Goal: Task Accomplishment & Management: Manage account settings

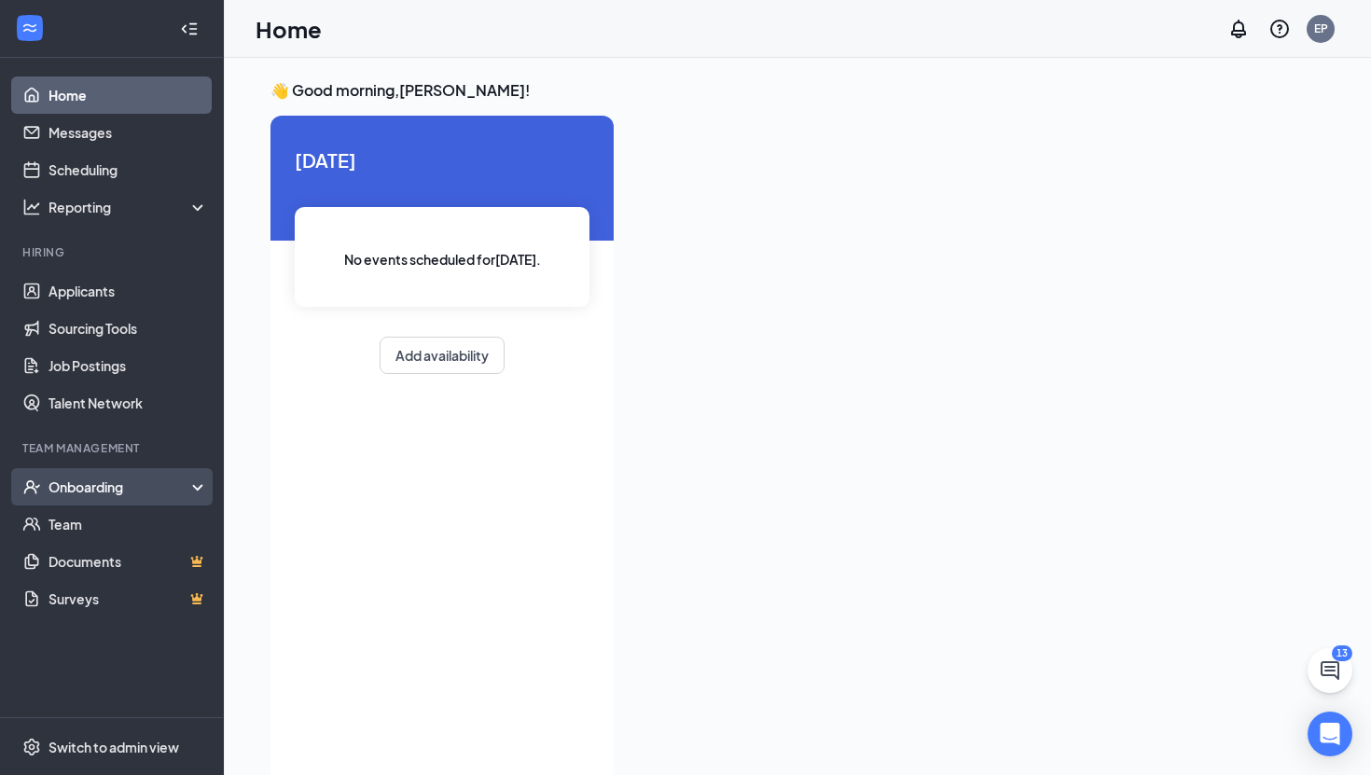
click at [71, 472] on div "Onboarding" at bounding box center [112, 486] width 224 height 37
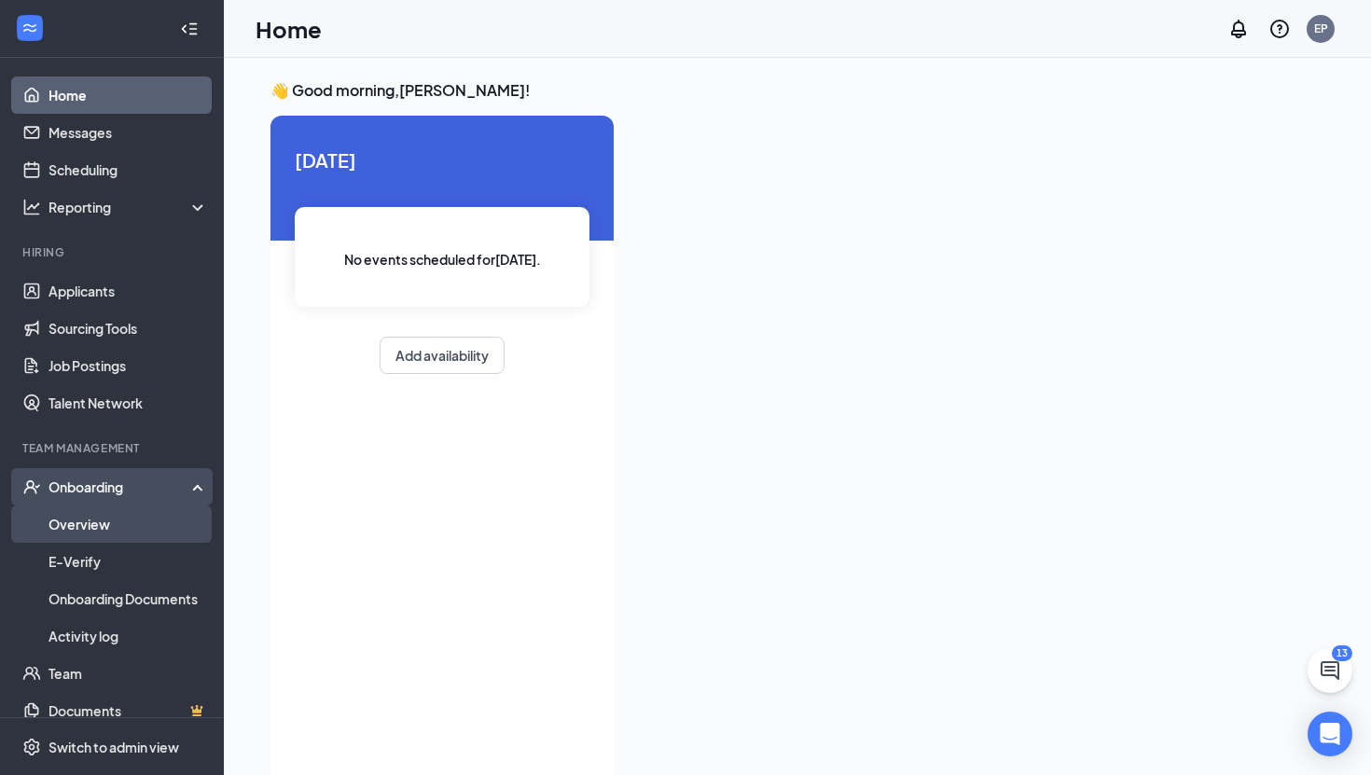
click at [74, 529] on link "Overview" at bounding box center [127, 523] width 159 height 37
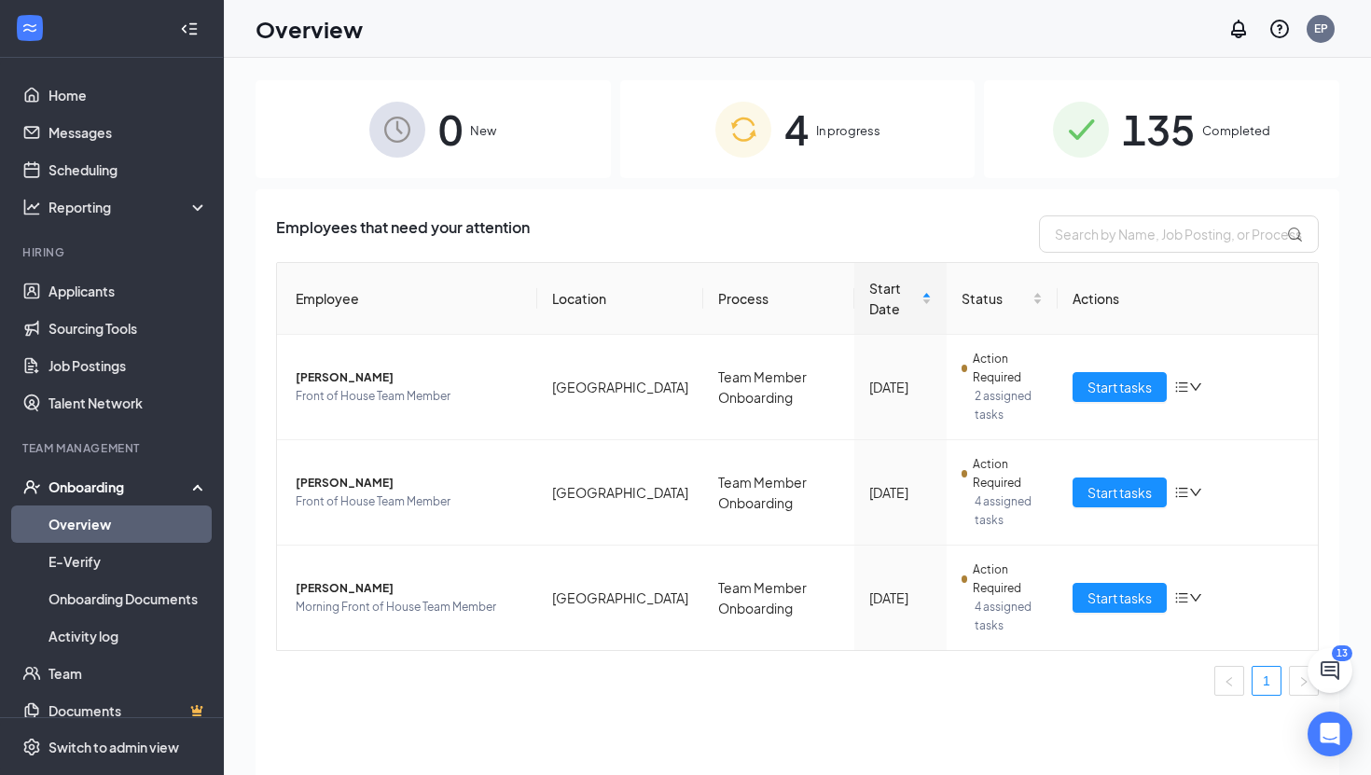
click at [695, 139] on div "4 In progress" at bounding box center [797, 129] width 355 height 98
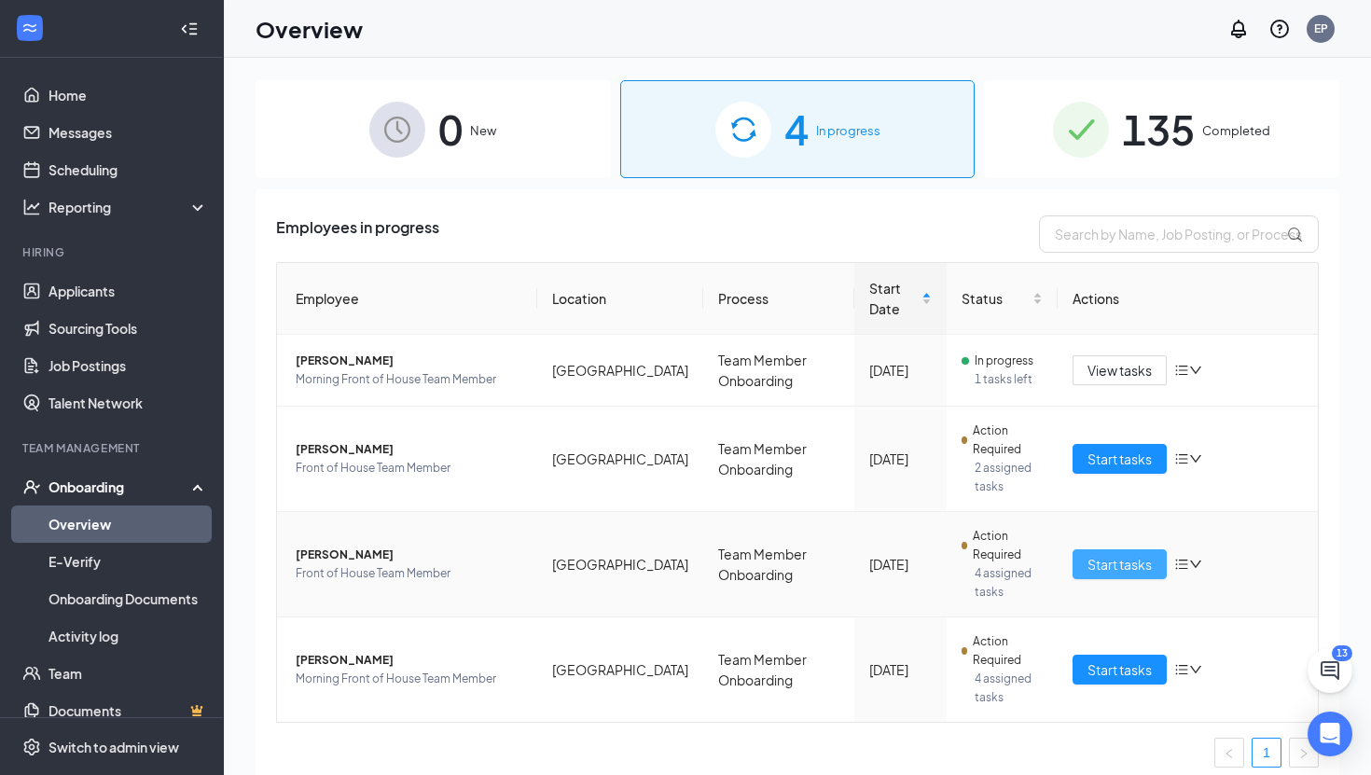
click at [1089, 559] on span "Start tasks" at bounding box center [1119, 564] width 64 height 21
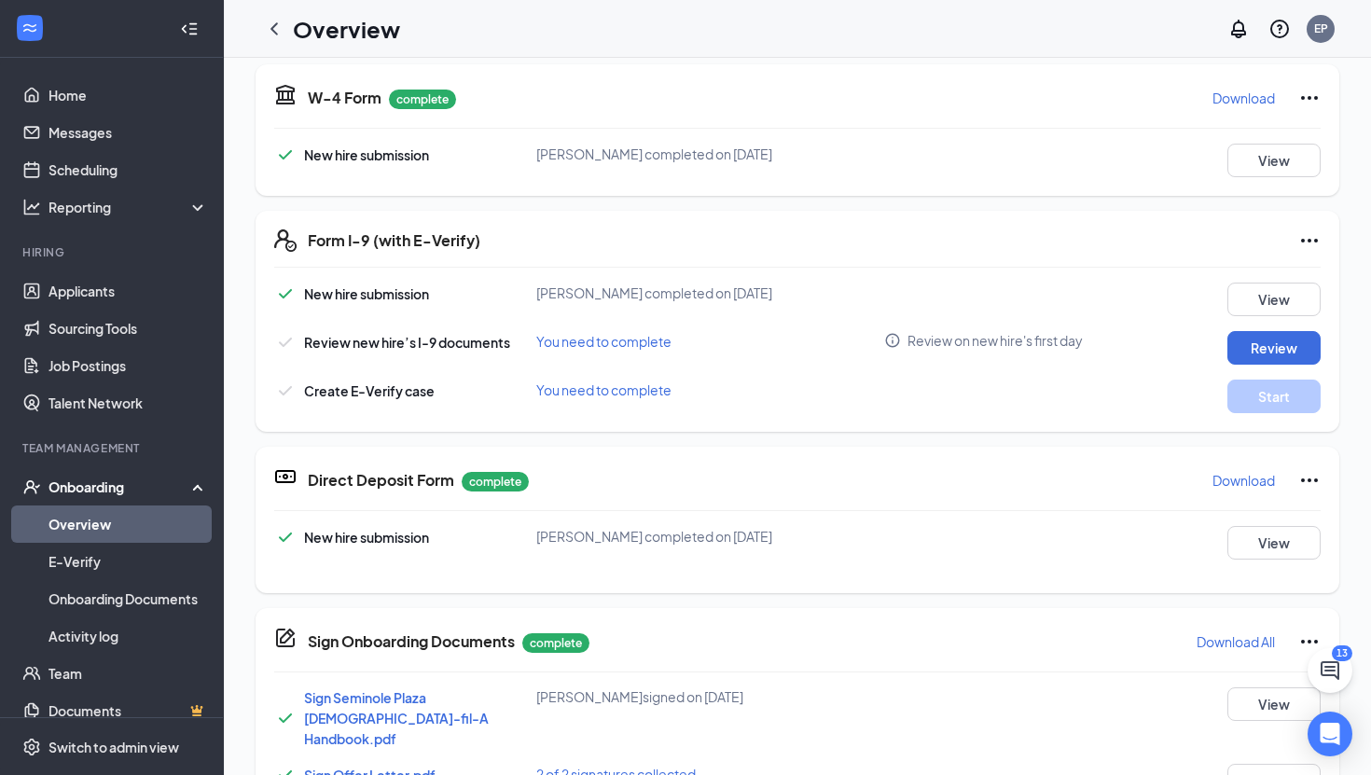
scroll to position [425, 0]
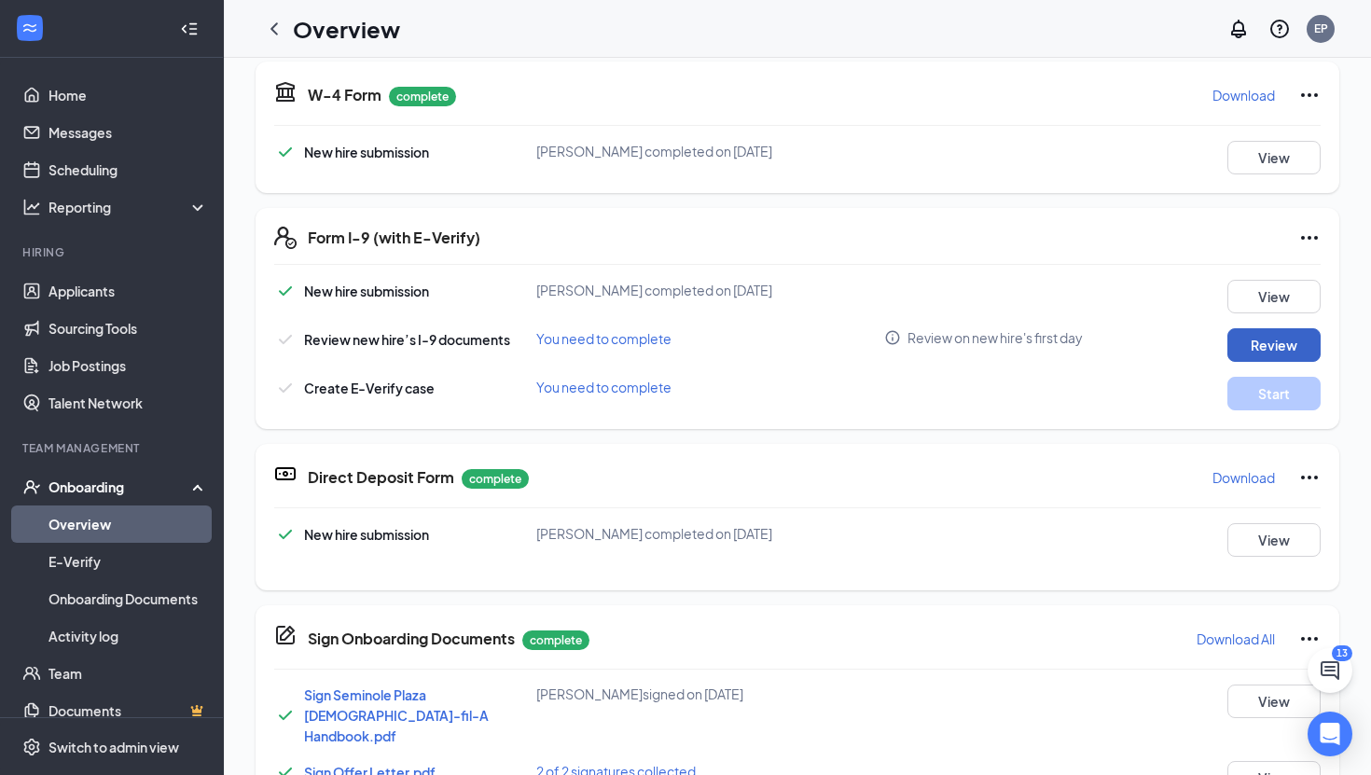
click at [1266, 343] on button "Review" at bounding box center [1273, 345] width 93 height 34
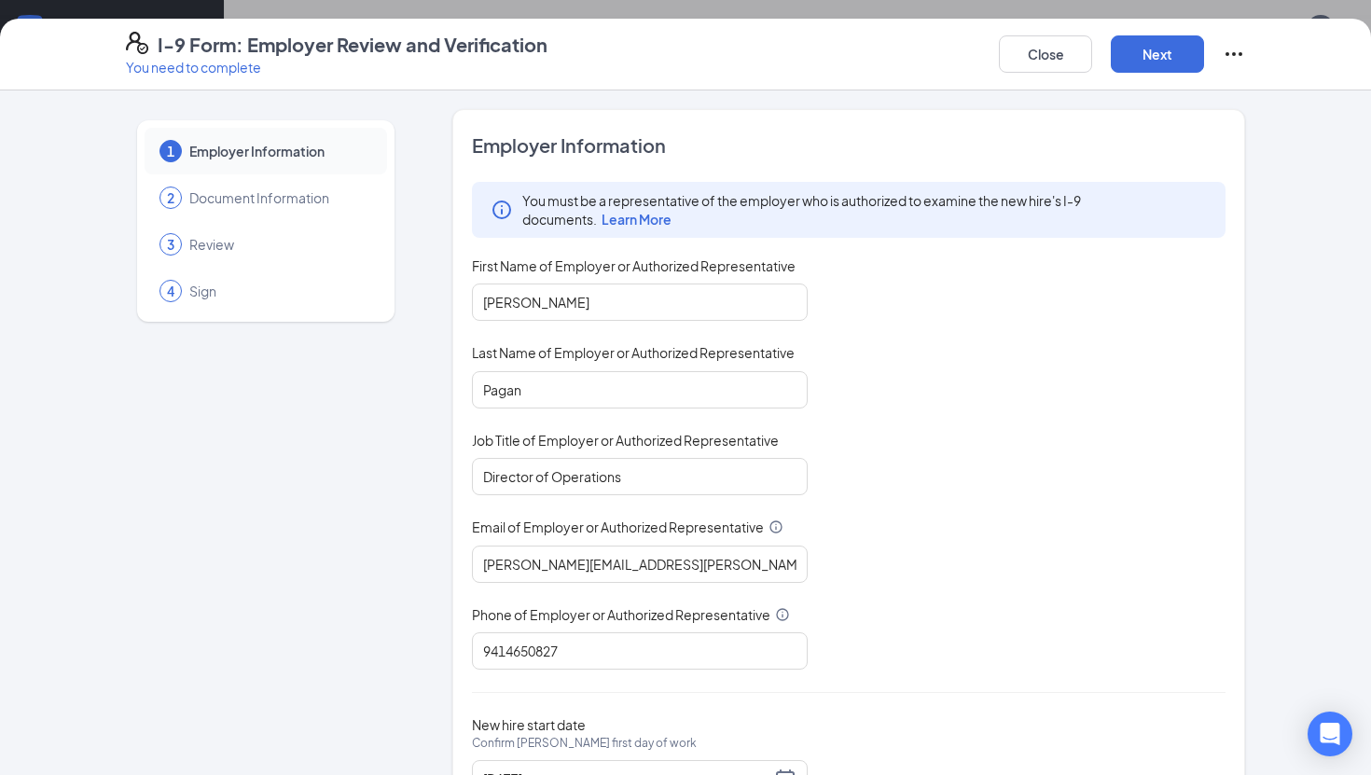
scroll to position [85, 0]
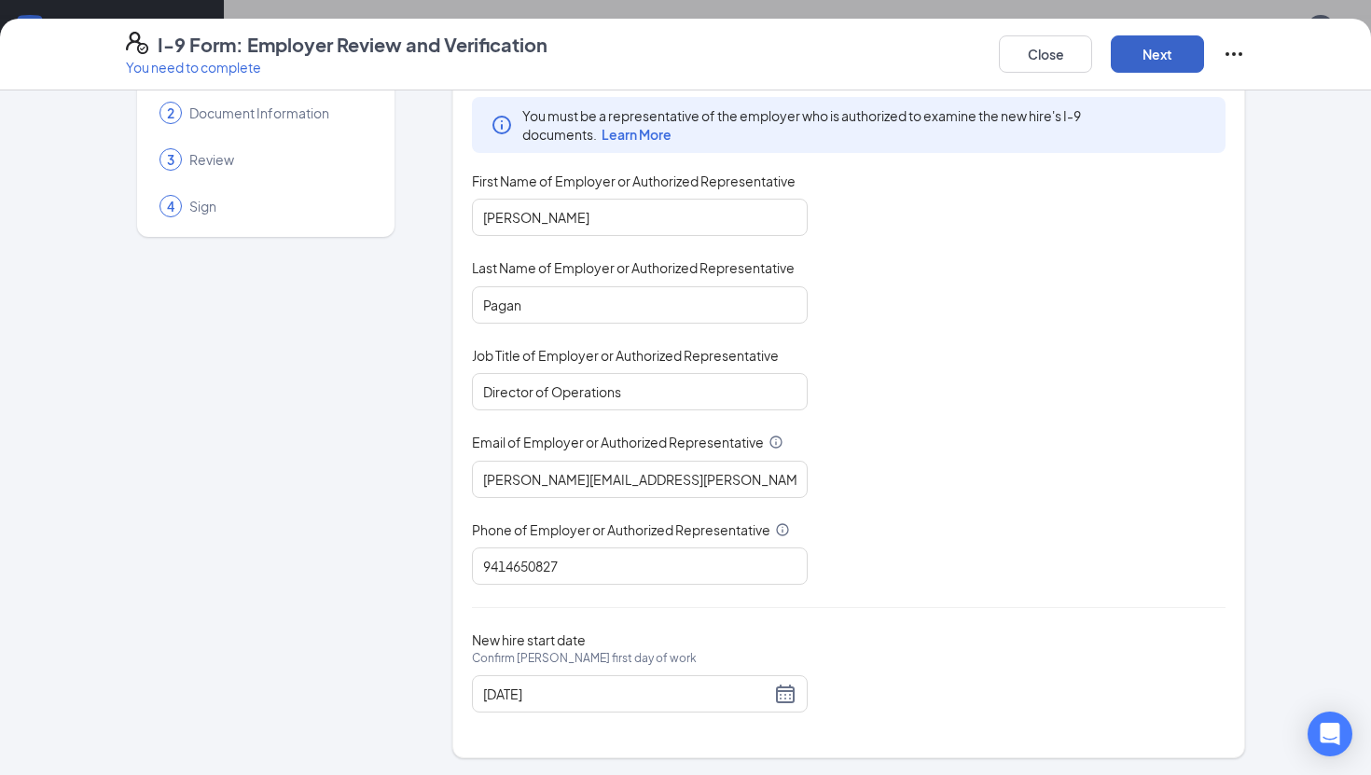
click at [1139, 57] on button "Next" at bounding box center [1157, 53] width 93 height 37
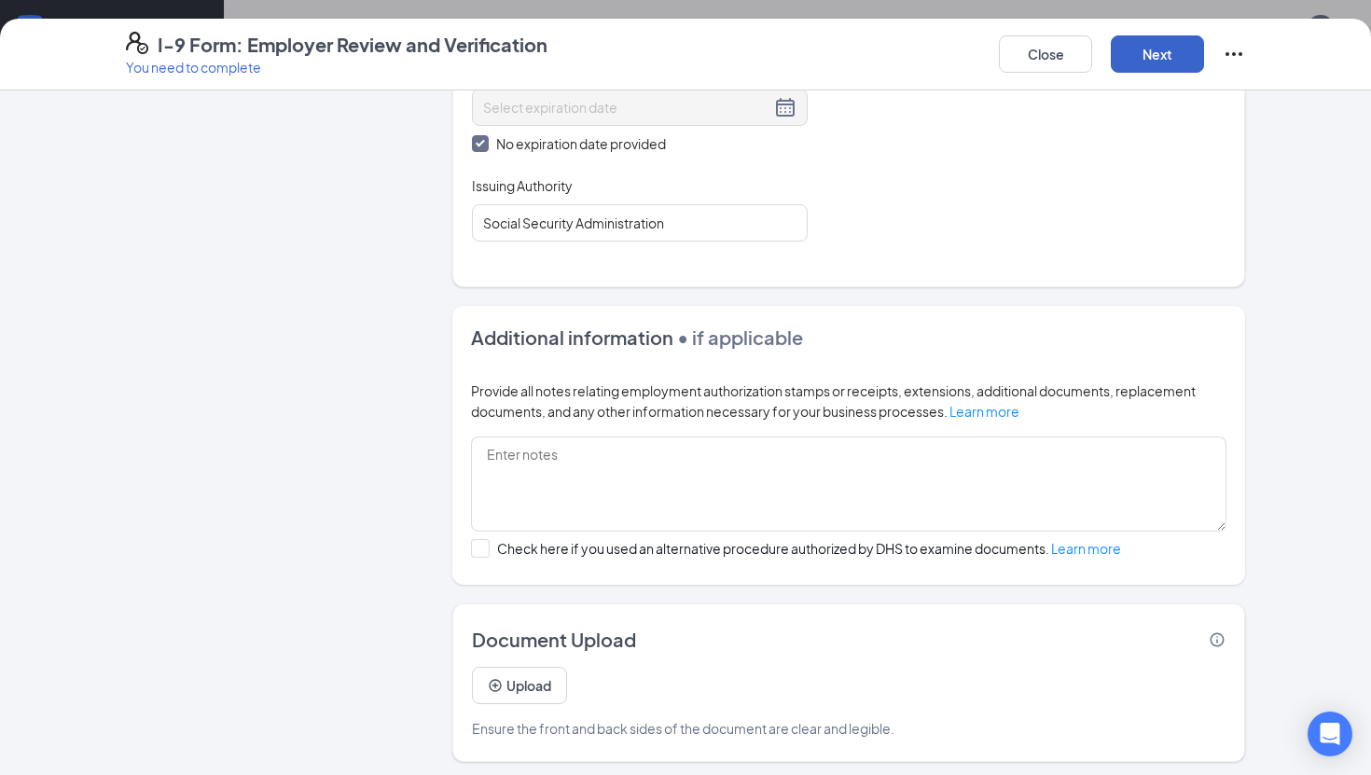
click at [1158, 67] on button "Next" at bounding box center [1157, 53] width 93 height 37
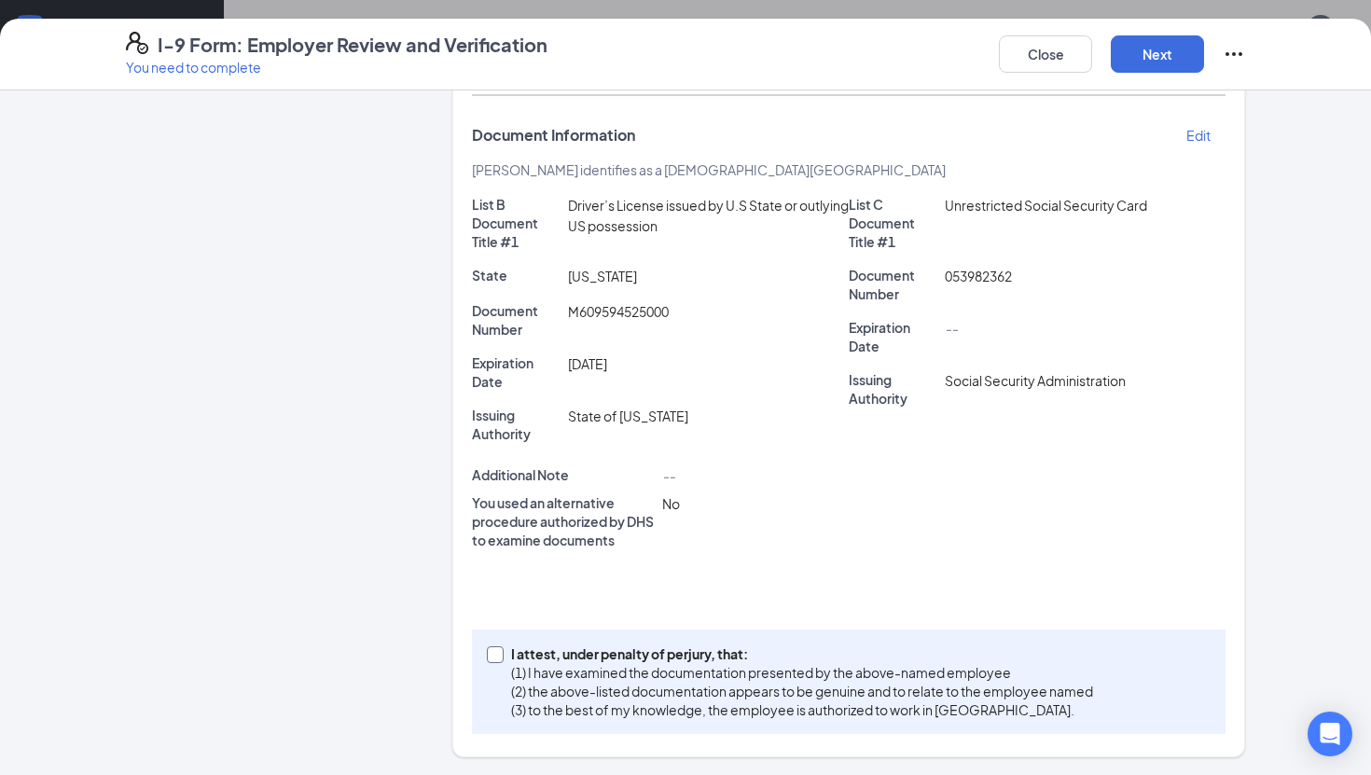
click at [492, 650] on input "I attest, under penalty of [PERSON_NAME], that: (1) I have examined the documen…" at bounding box center [493, 652] width 13 height 13
checkbox input "true"
click at [1156, 63] on button "Next" at bounding box center [1157, 53] width 93 height 37
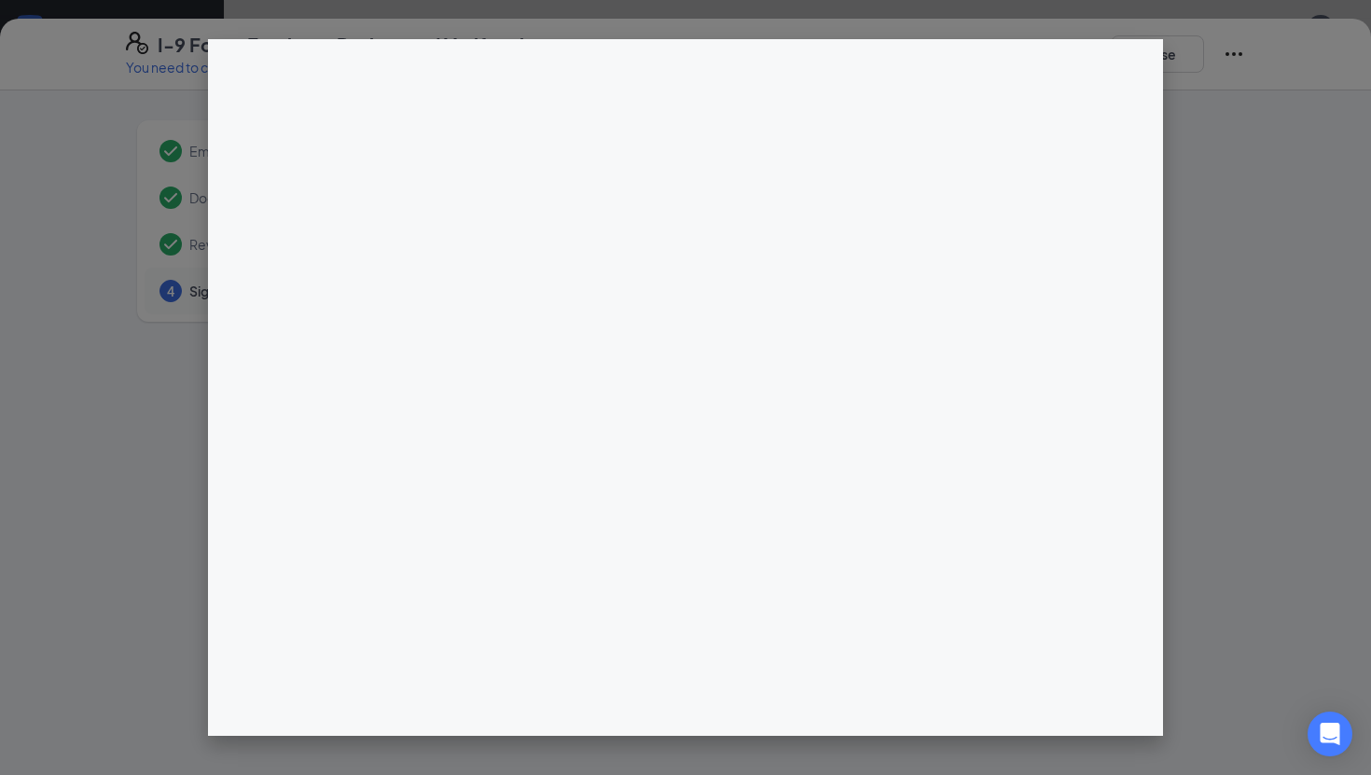
click at [43, 239] on div at bounding box center [685, 387] width 1371 height 775
click at [20, 85] on div at bounding box center [685, 387] width 1371 height 775
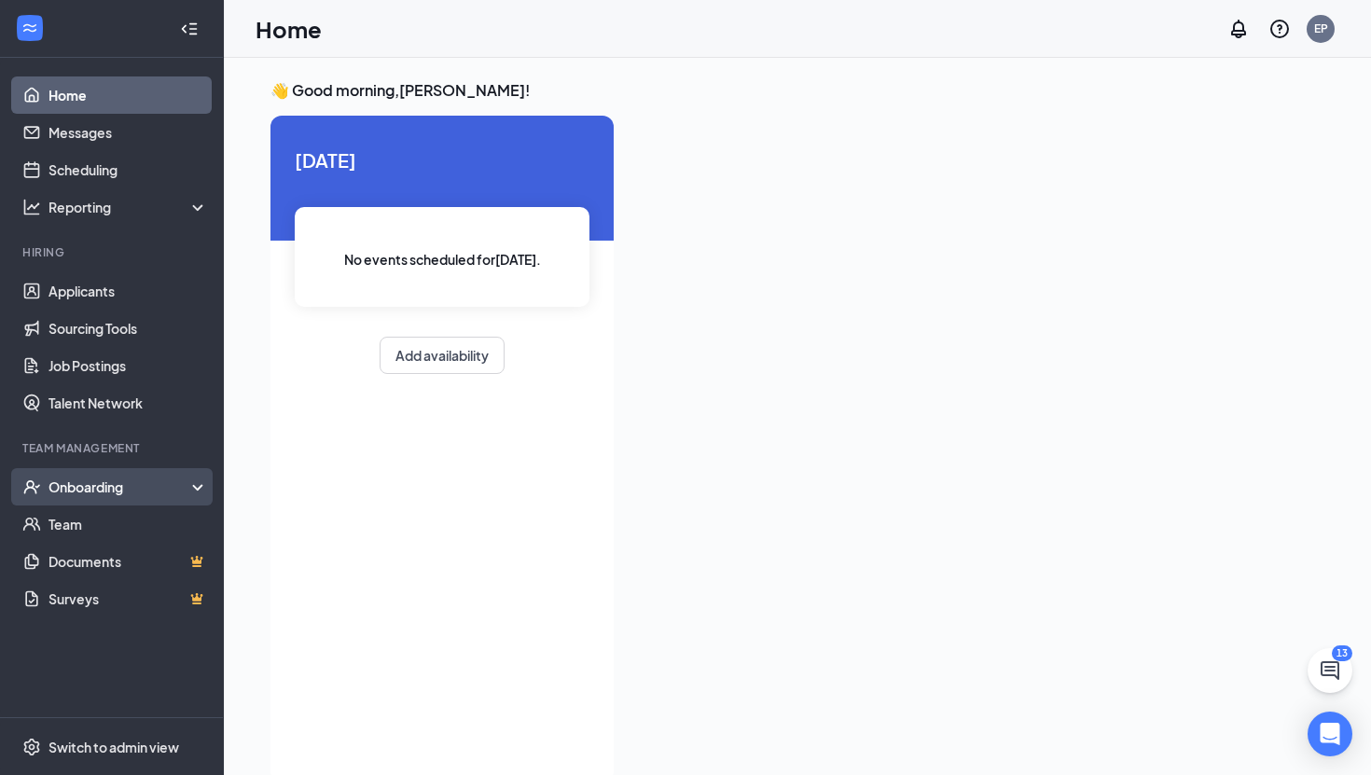
click at [104, 486] on div "Onboarding" at bounding box center [120, 486] width 144 height 19
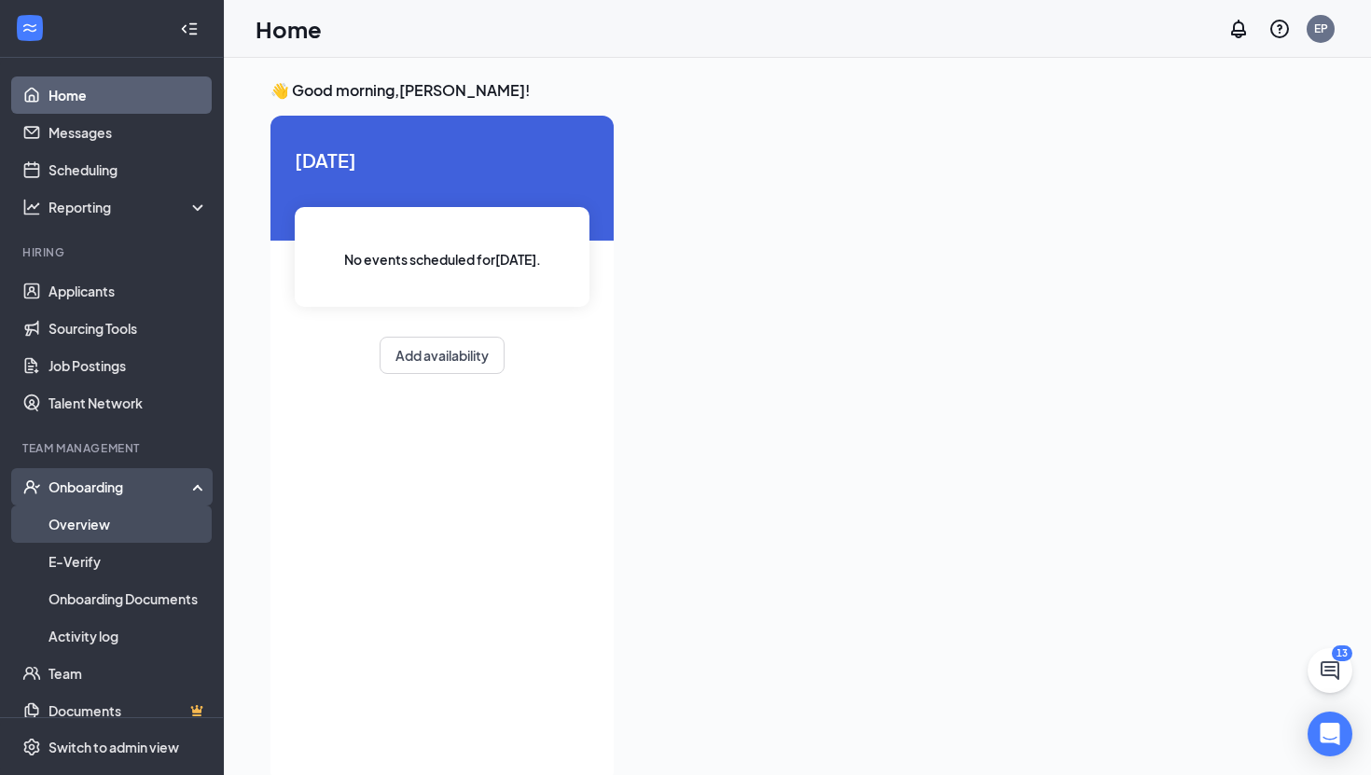
click at [98, 528] on link "Overview" at bounding box center [127, 523] width 159 height 37
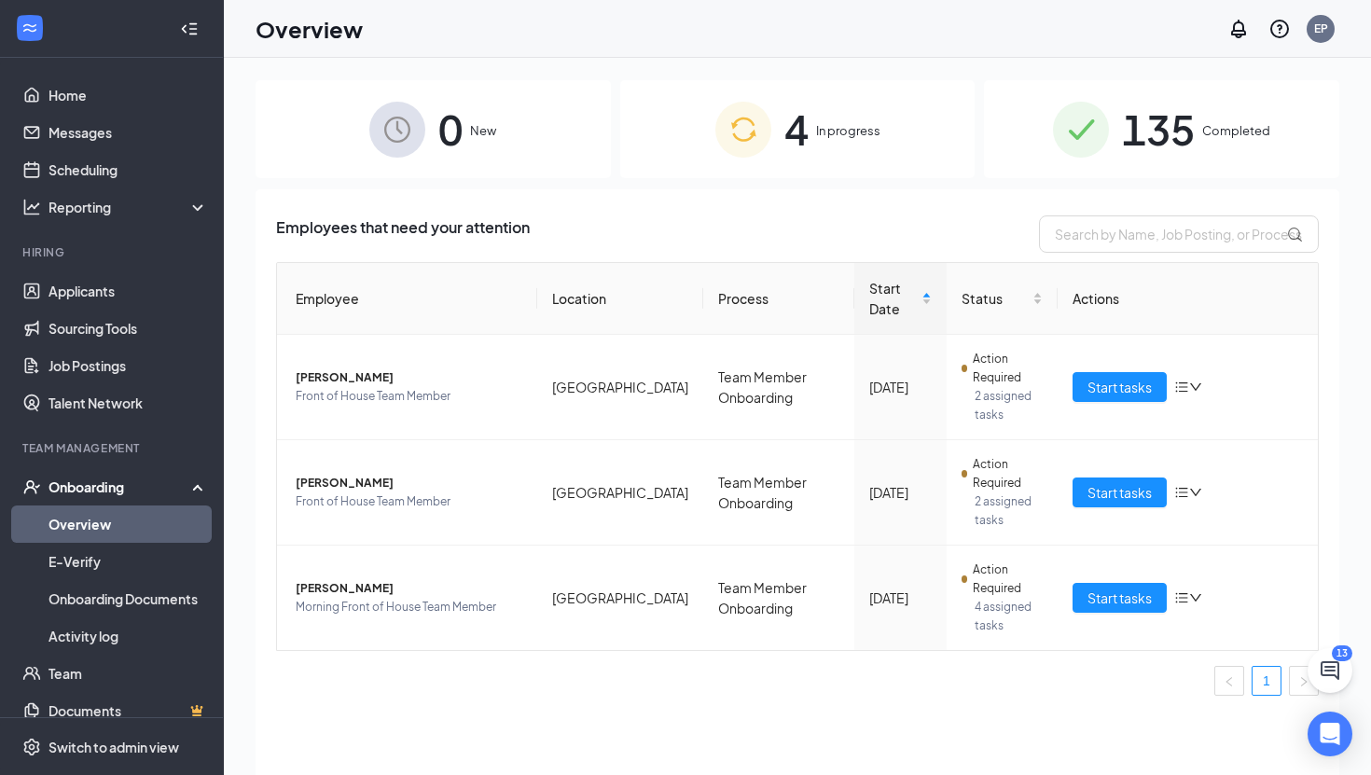
click at [785, 121] on span "4" at bounding box center [796, 129] width 24 height 64
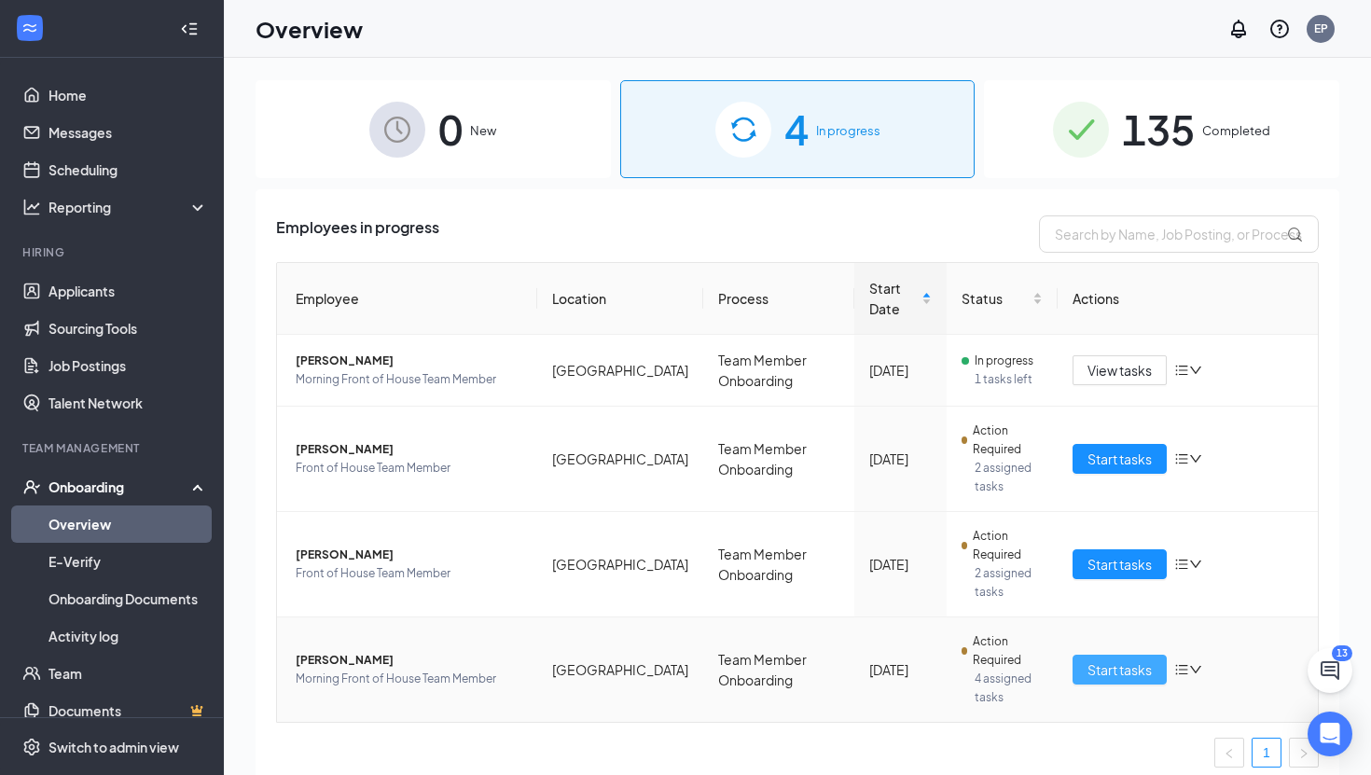
click at [1113, 663] on span "Start tasks" at bounding box center [1119, 669] width 64 height 21
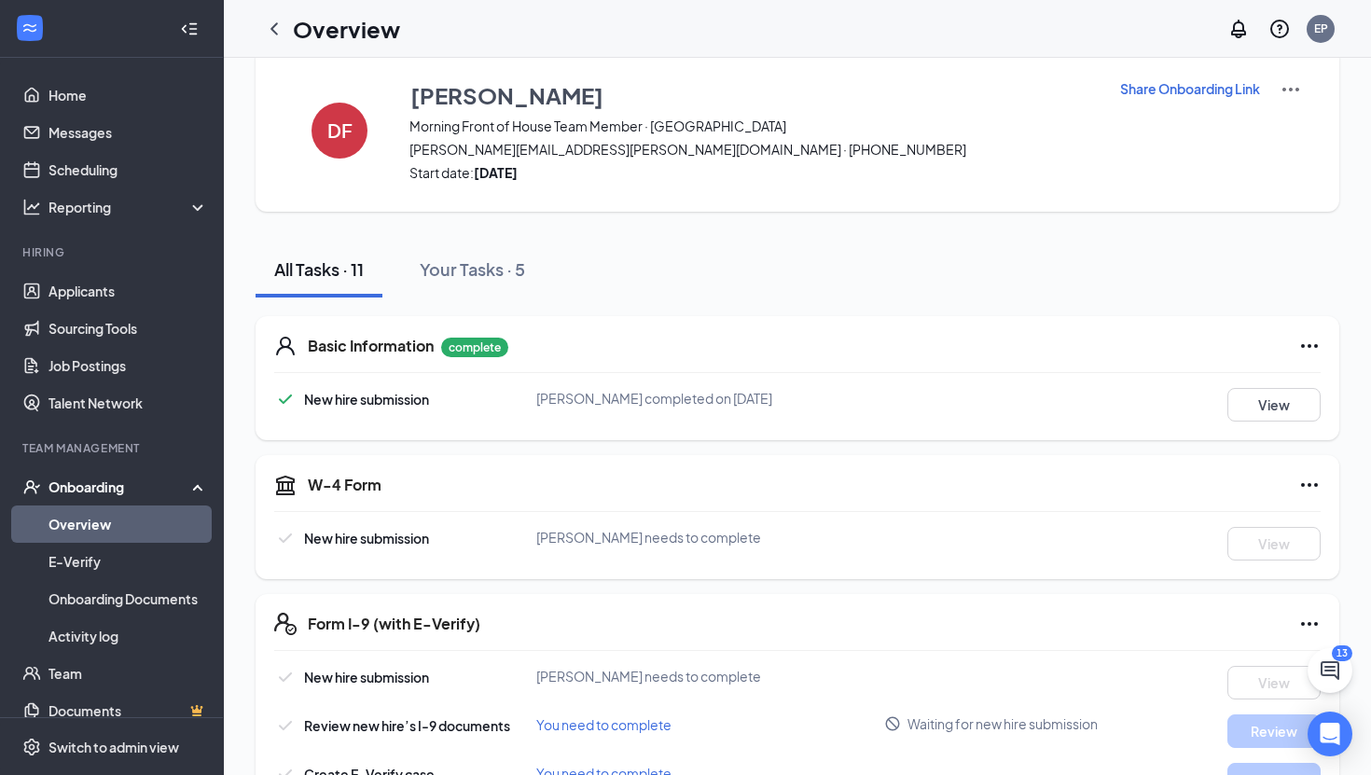
scroll to position [39, 0]
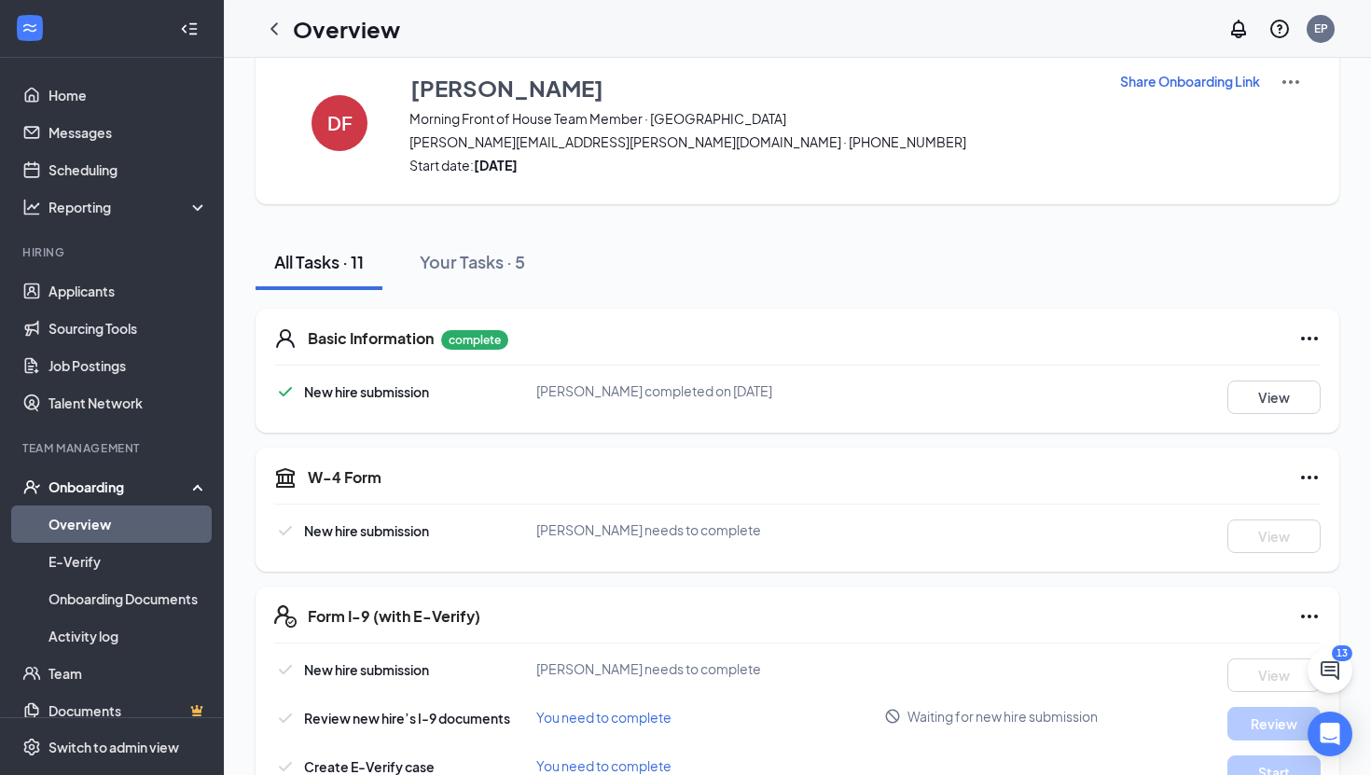
click at [1295, 489] on div "W-4 Form New hire submission [PERSON_NAME] needs to complete View" at bounding box center [797, 510] width 1084 height 124
click at [1304, 477] on icon "Ellipses" at bounding box center [1309, 478] width 17 height 4
click at [1068, 449] on div "W-4 Form New hire submission [PERSON_NAME] needs to complete View" at bounding box center [797, 510] width 1084 height 124
click at [1162, 82] on p "Share Onboarding Link" at bounding box center [1190, 81] width 140 height 19
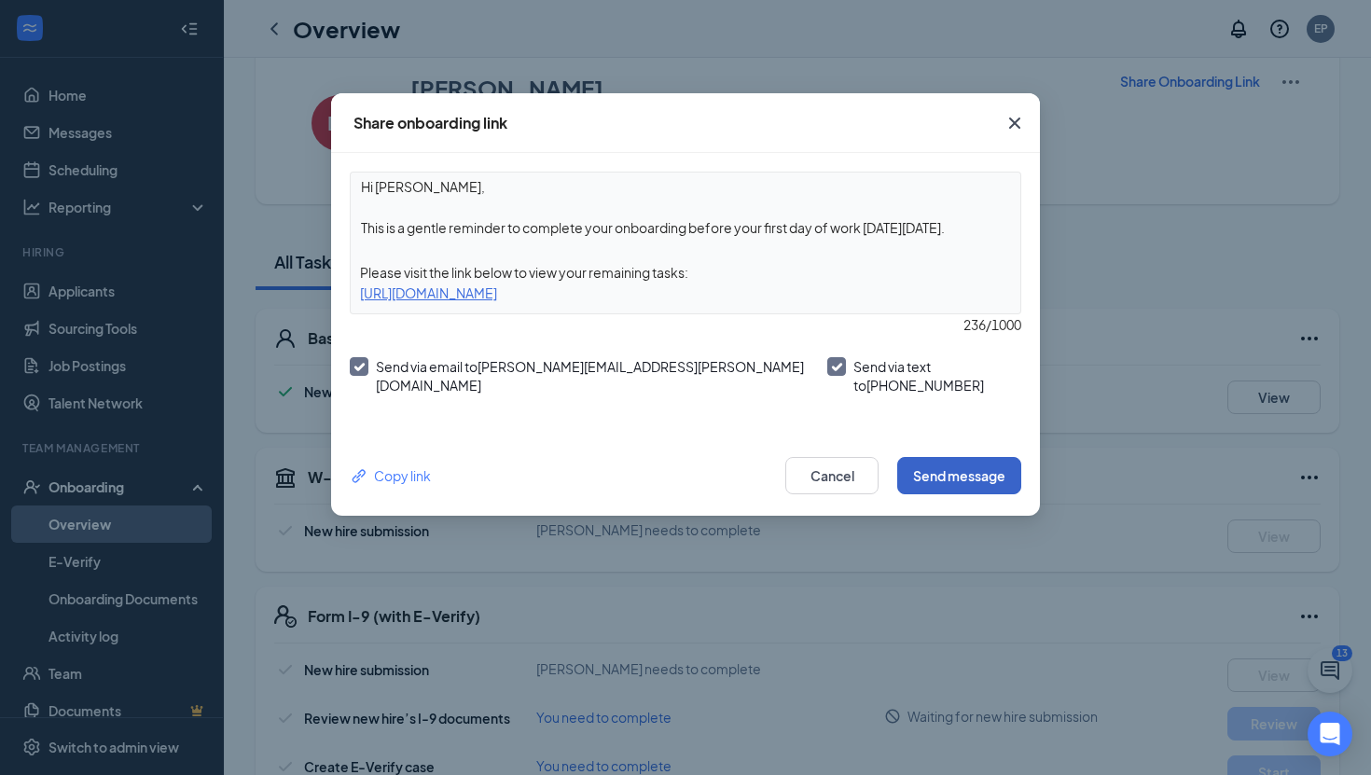
click at [980, 476] on button "Send message" at bounding box center [959, 475] width 124 height 37
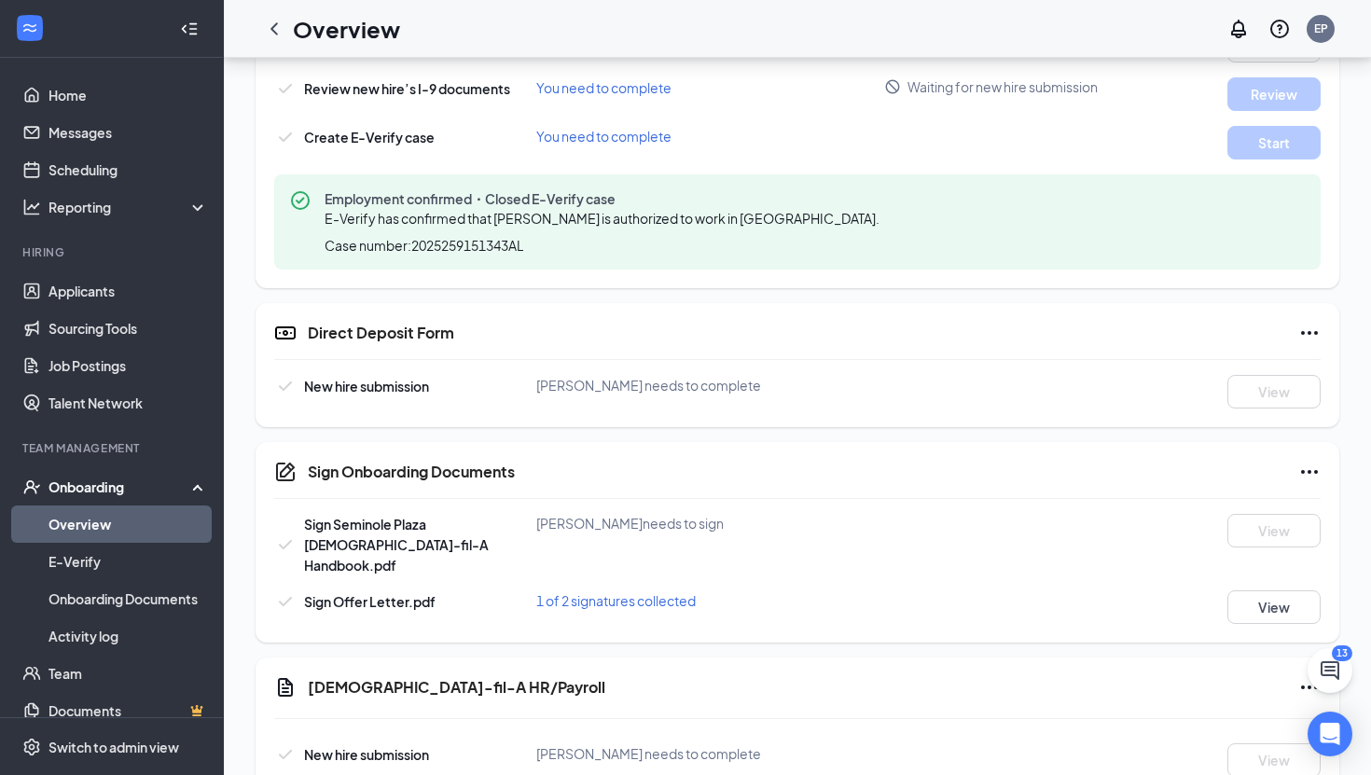
scroll to position [697, 0]
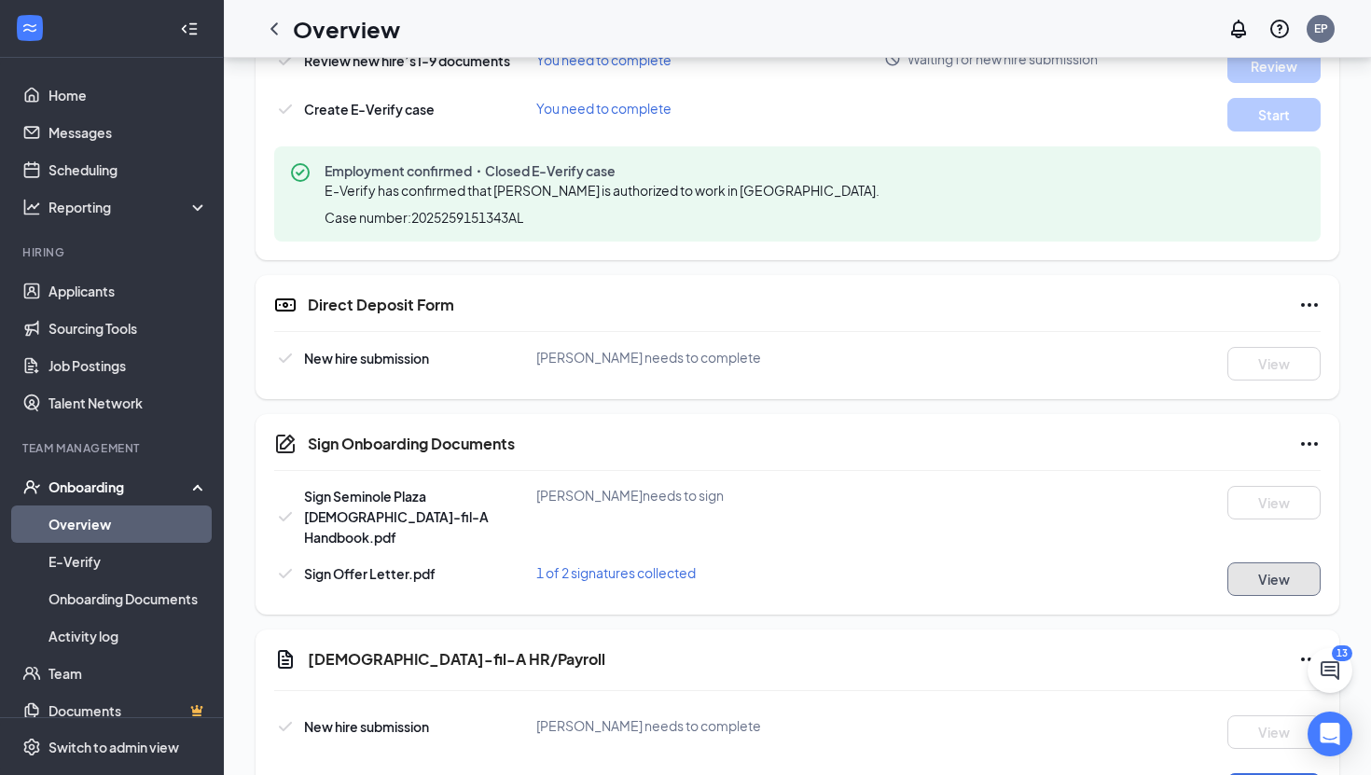
click at [1254, 570] on button "View" at bounding box center [1273, 579] width 93 height 34
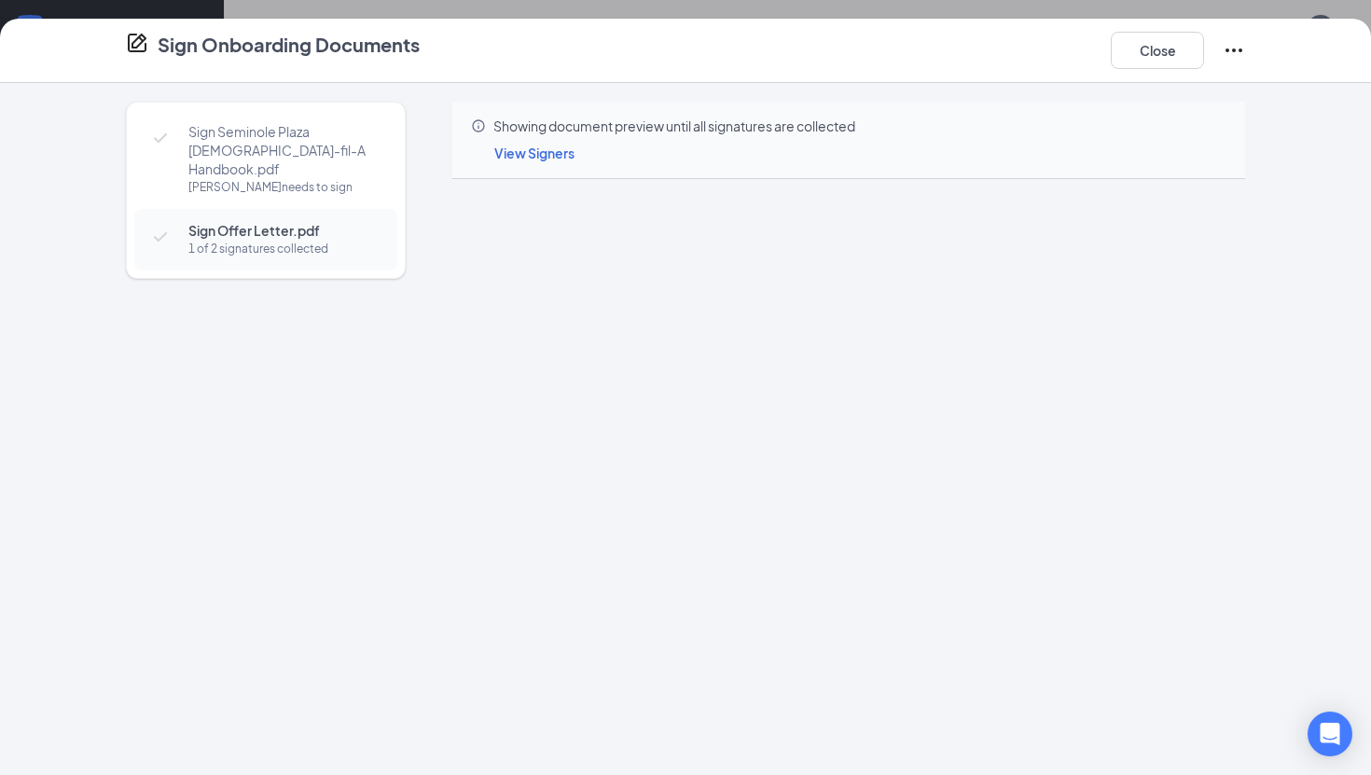
scroll to position [821, 0]
click at [304, 137] on span "Sign Seminole Plaza [DEMOGRAPHIC_DATA]-fil-A Handbook.pdf" at bounding box center [283, 150] width 190 height 56
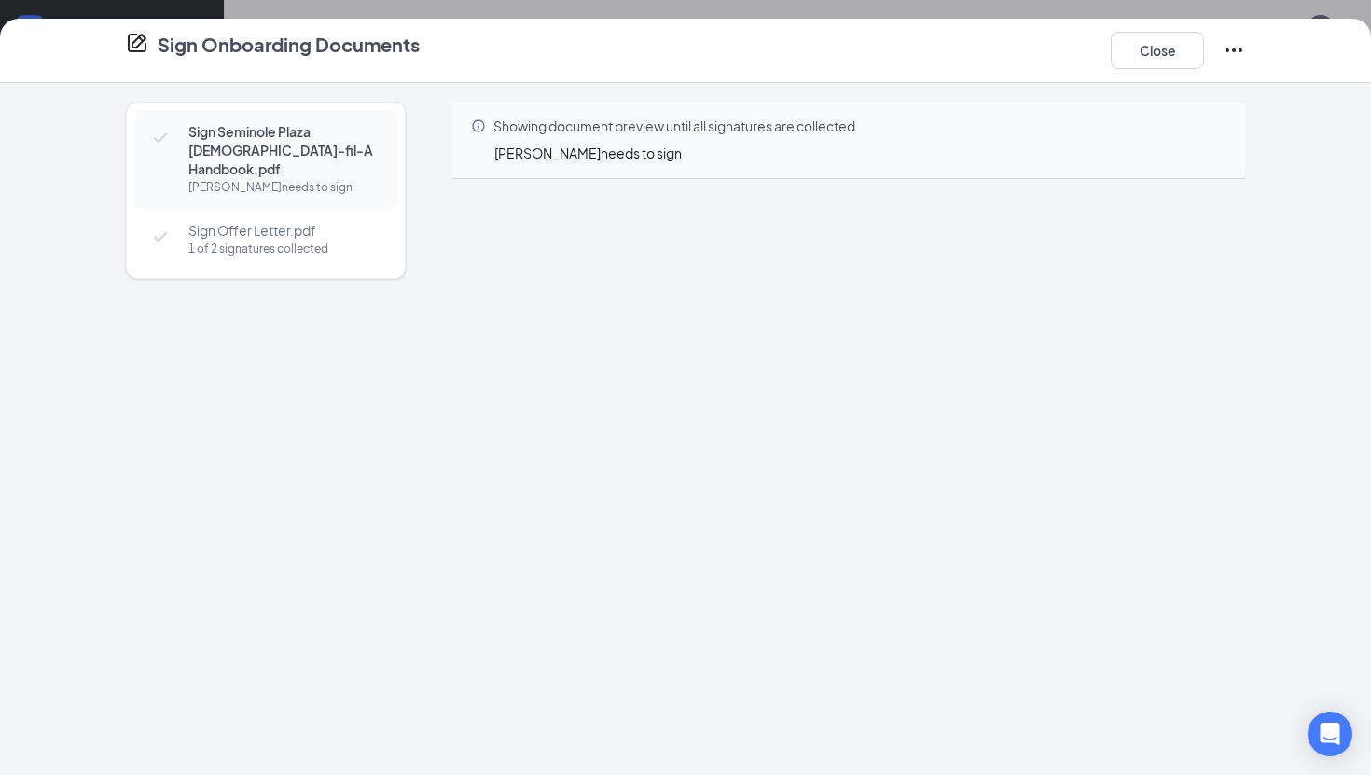
click at [213, 240] on div "1 of 2 signatures collected" at bounding box center [283, 249] width 190 height 19
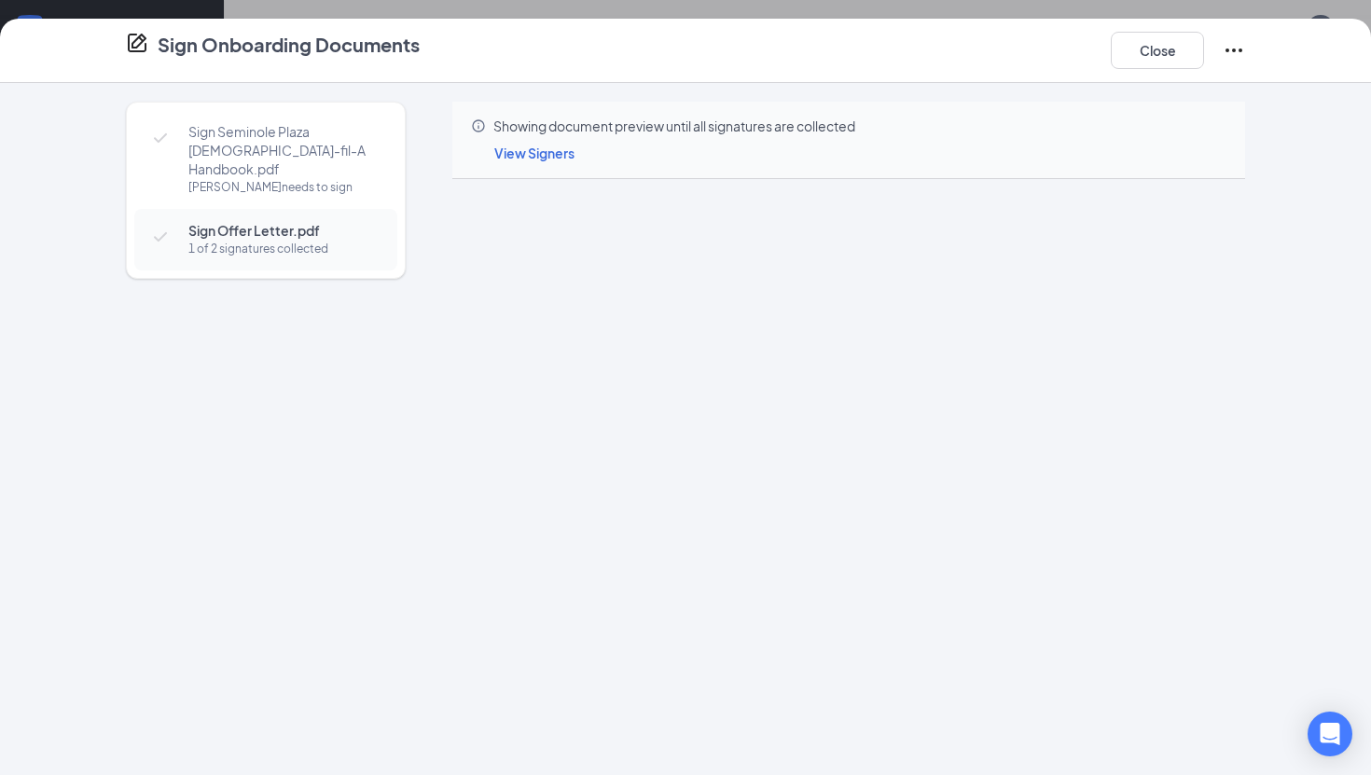
click at [303, 13] on div "Sign Onboarding Documents Close Sign Seminole Plaza [DEMOGRAPHIC_DATA]-fil-A Ha…" at bounding box center [685, 387] width 1371 height 775
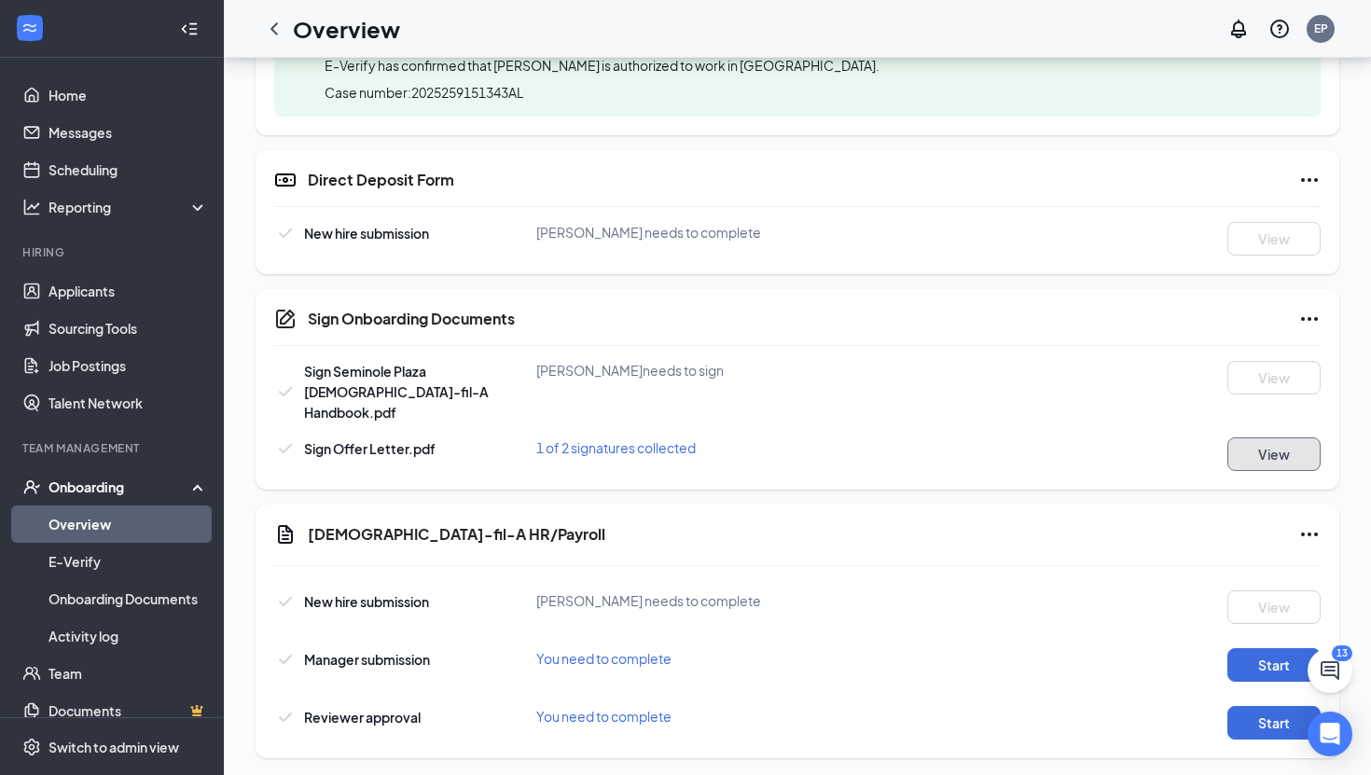
click at [1274, 437] on button "View" at bounding box center [1273, 454] width 93 height 34
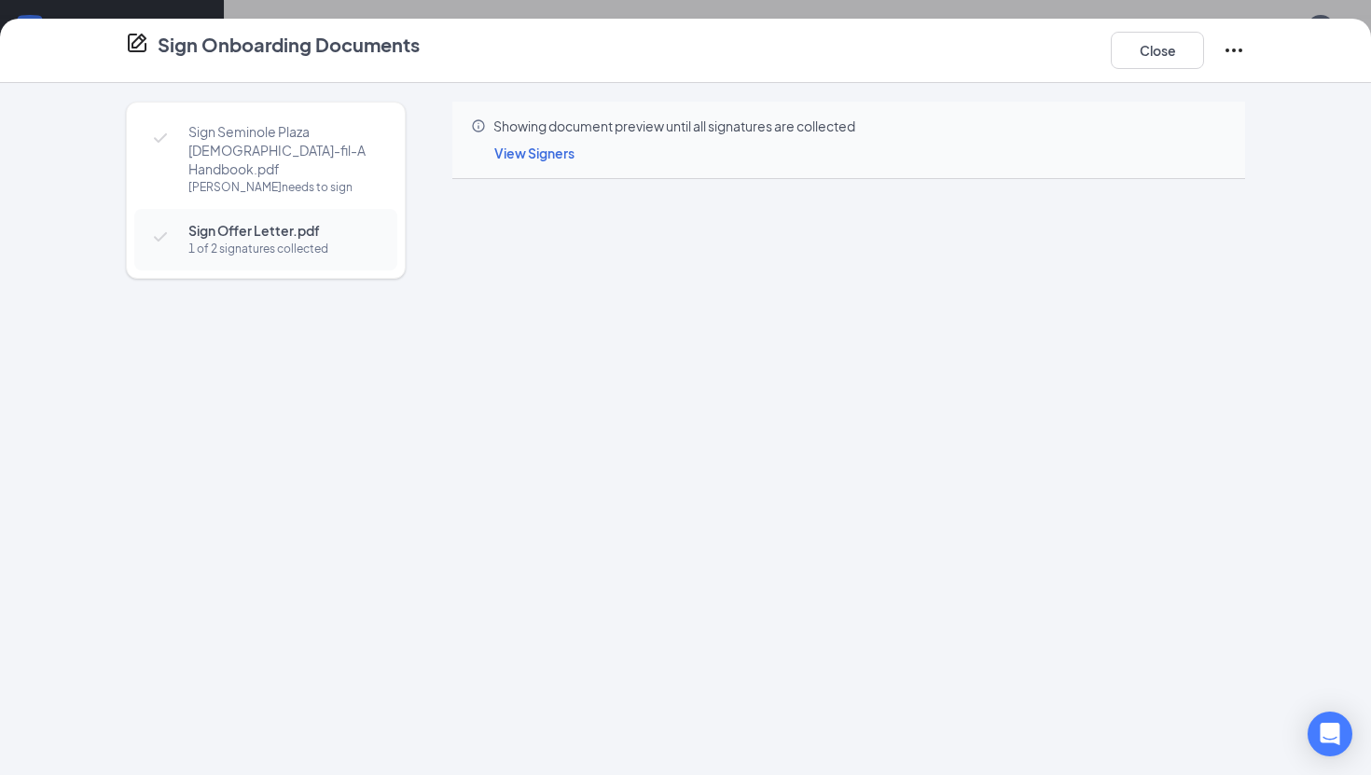
scroll to position [600, 0]
click at [1180, 53] on button "Close" at bounding box center [1157, 50] width 93 height 37
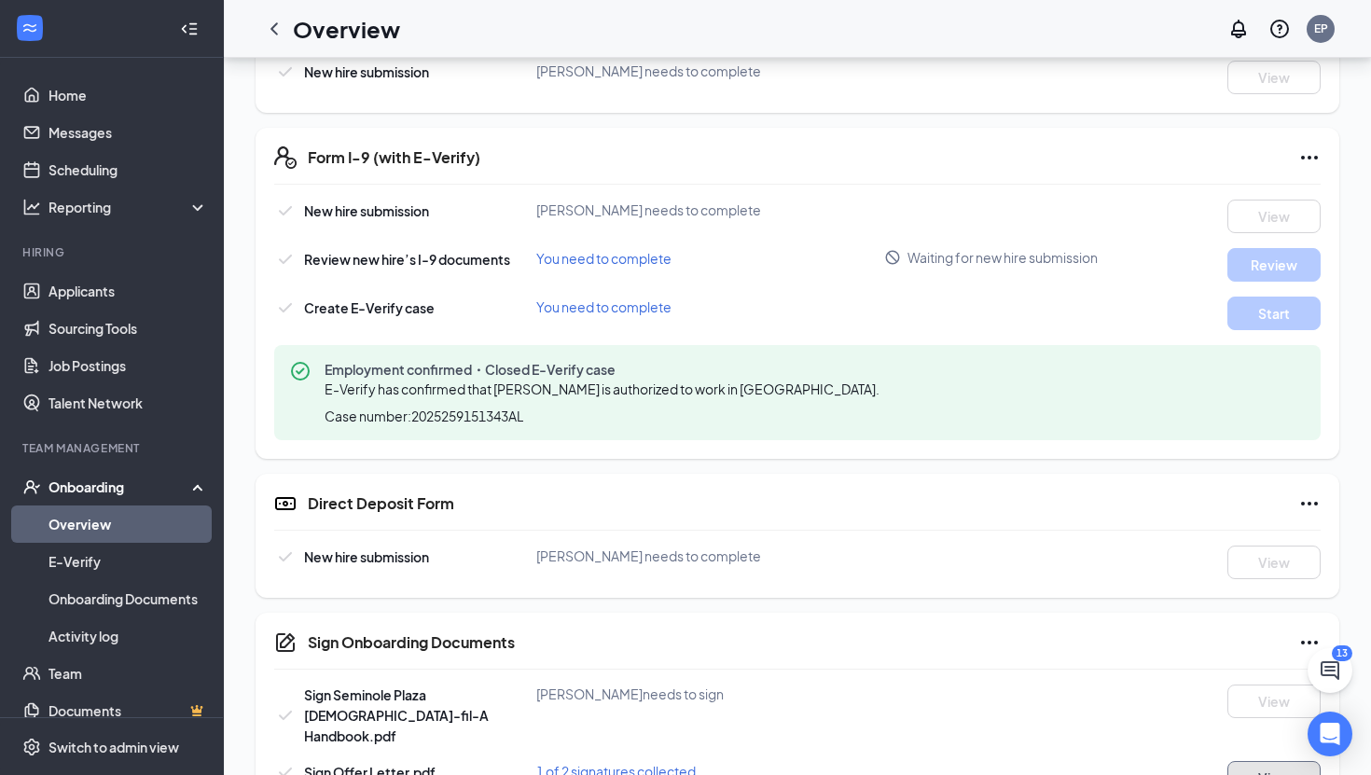
scroll to position [0, 0]
